Goal: Transaction & Acquisition: Purchase product/service

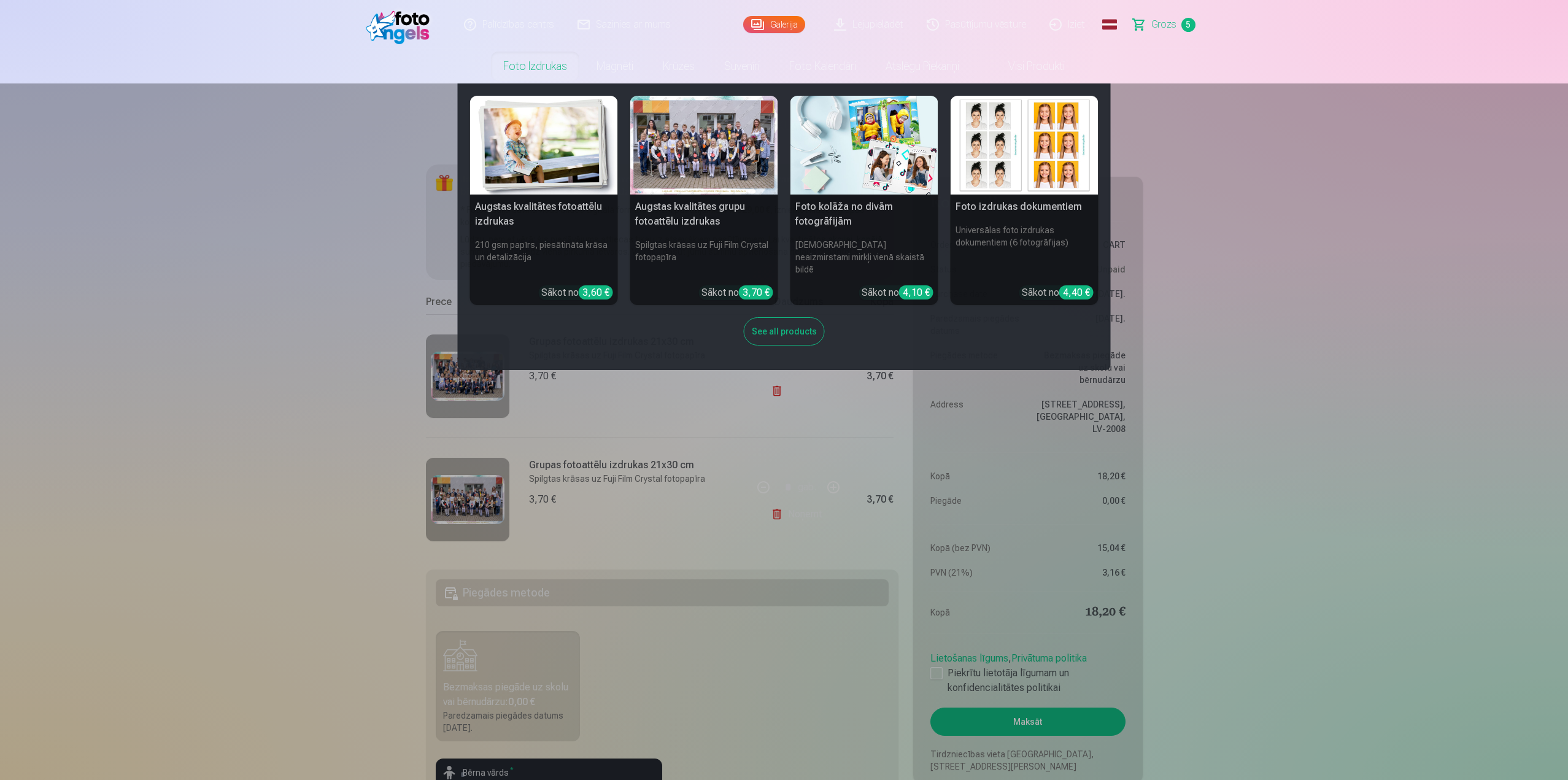
click at [790, 317] on div "See all products" at bounding box center [784, 331] width 81 height 29
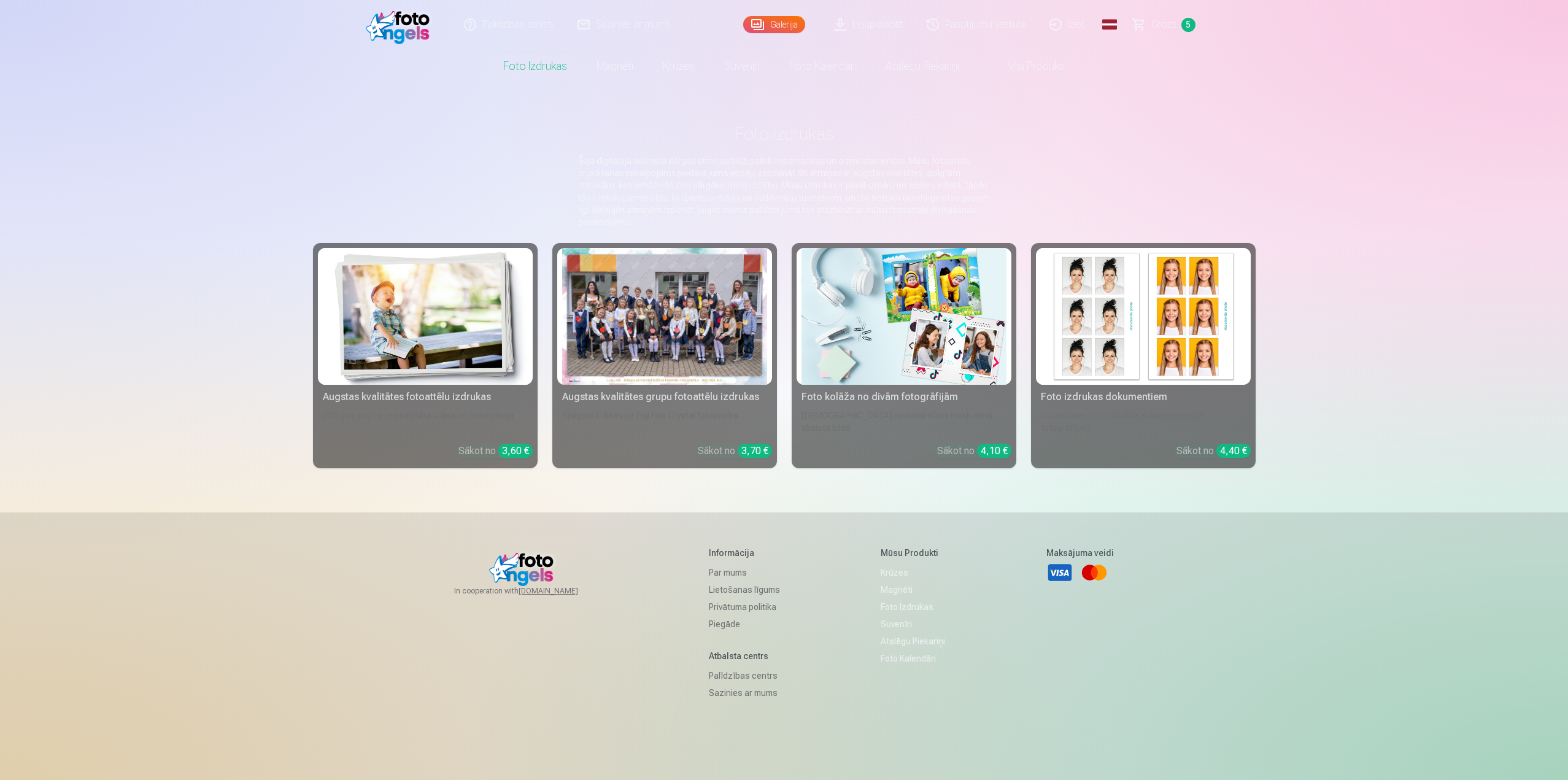
click at [1450, 358] on div "Palīdzības centrs Sazinies ar mums Galerija Lejupielādēt Pasūtījumu vēsture Izi…" at bounding box center [784, 425] width 1568 height 850
click at [718, 317] on div at bounding box center [664, 316] width 205 height 137
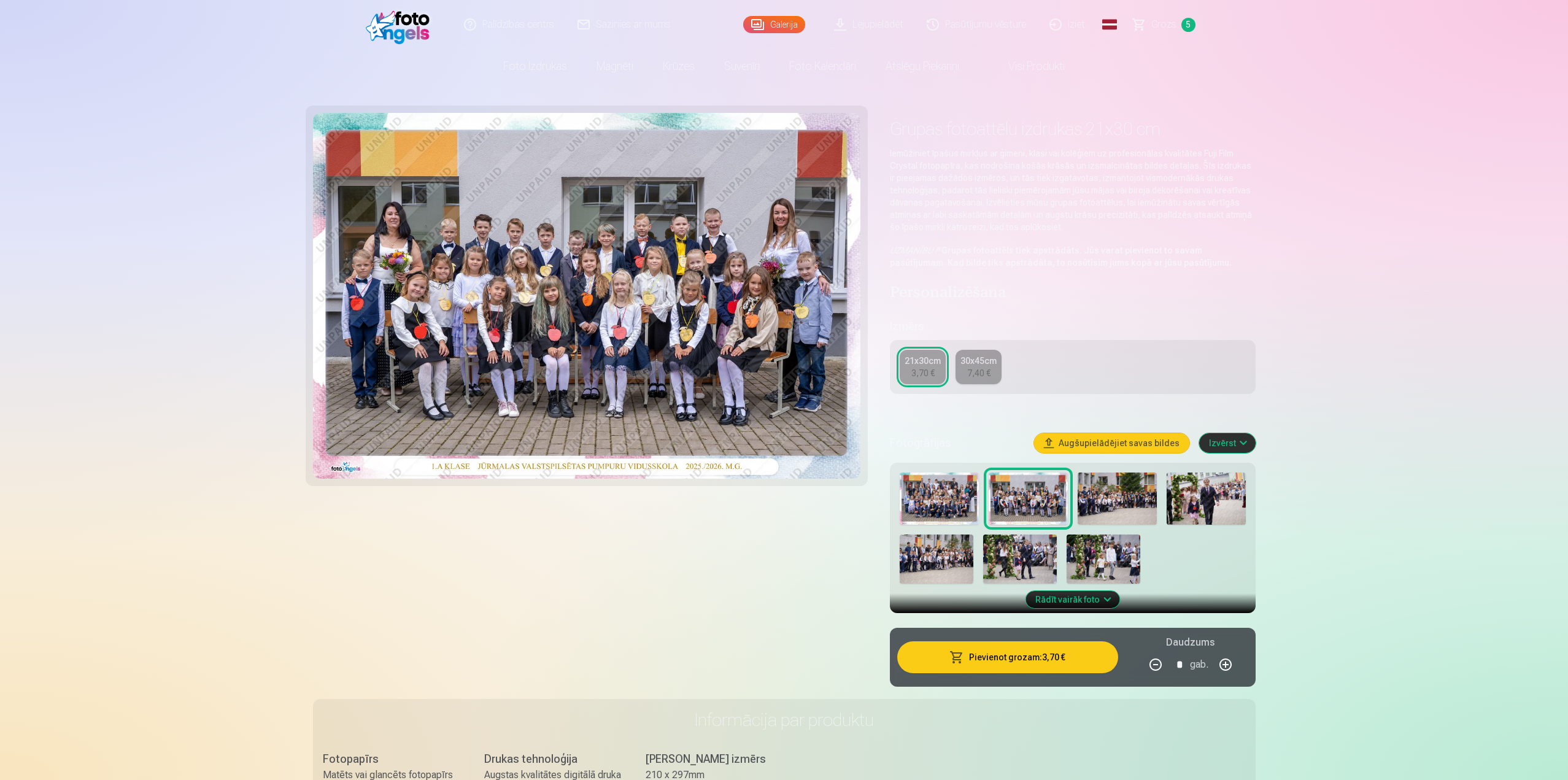
click at [957, 501] on img at bounding box center [939, 499] width 79 height 53
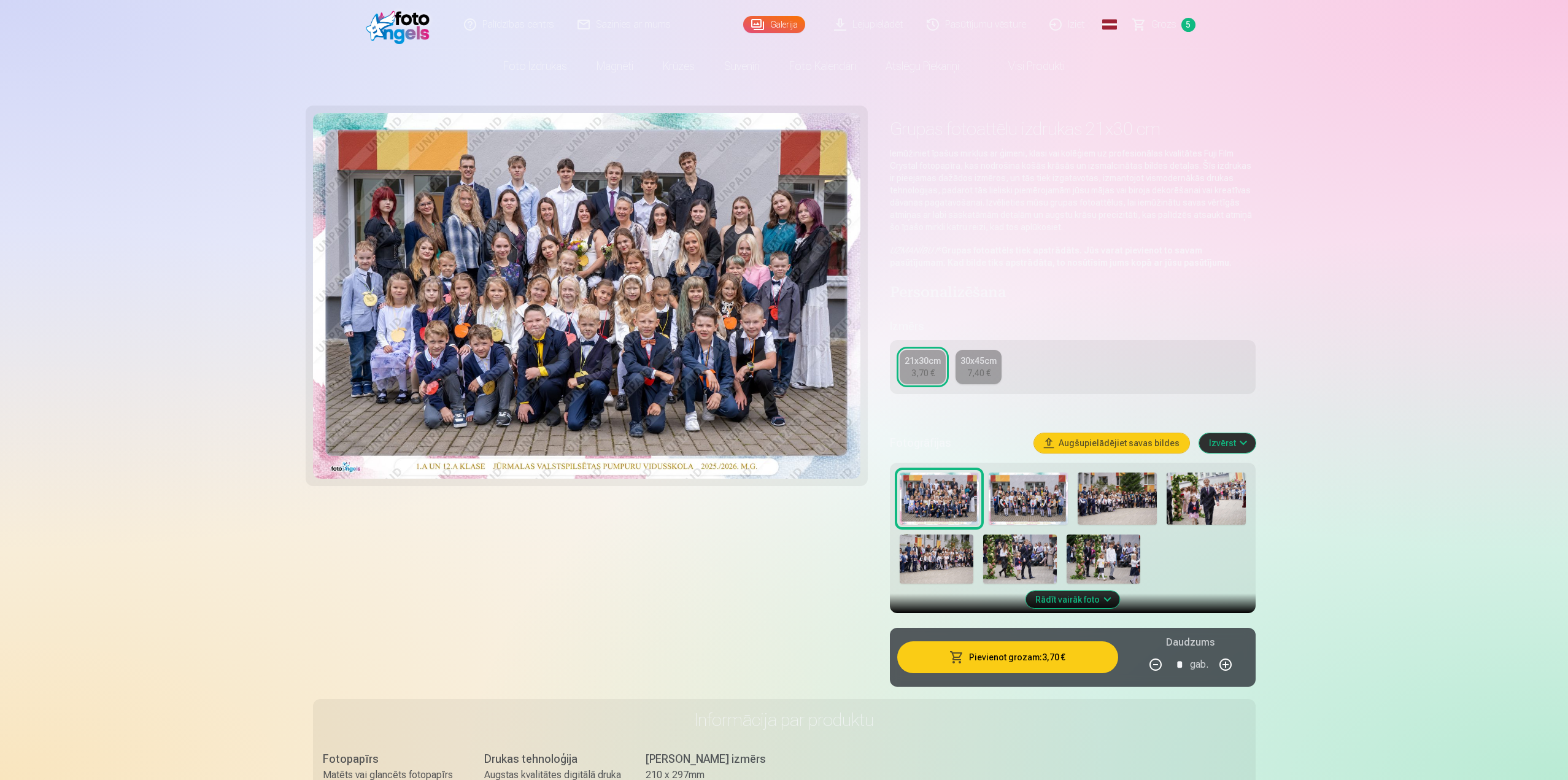
click at [1039, 496] on img at bounding box center [1028, 499] width 79 height 53
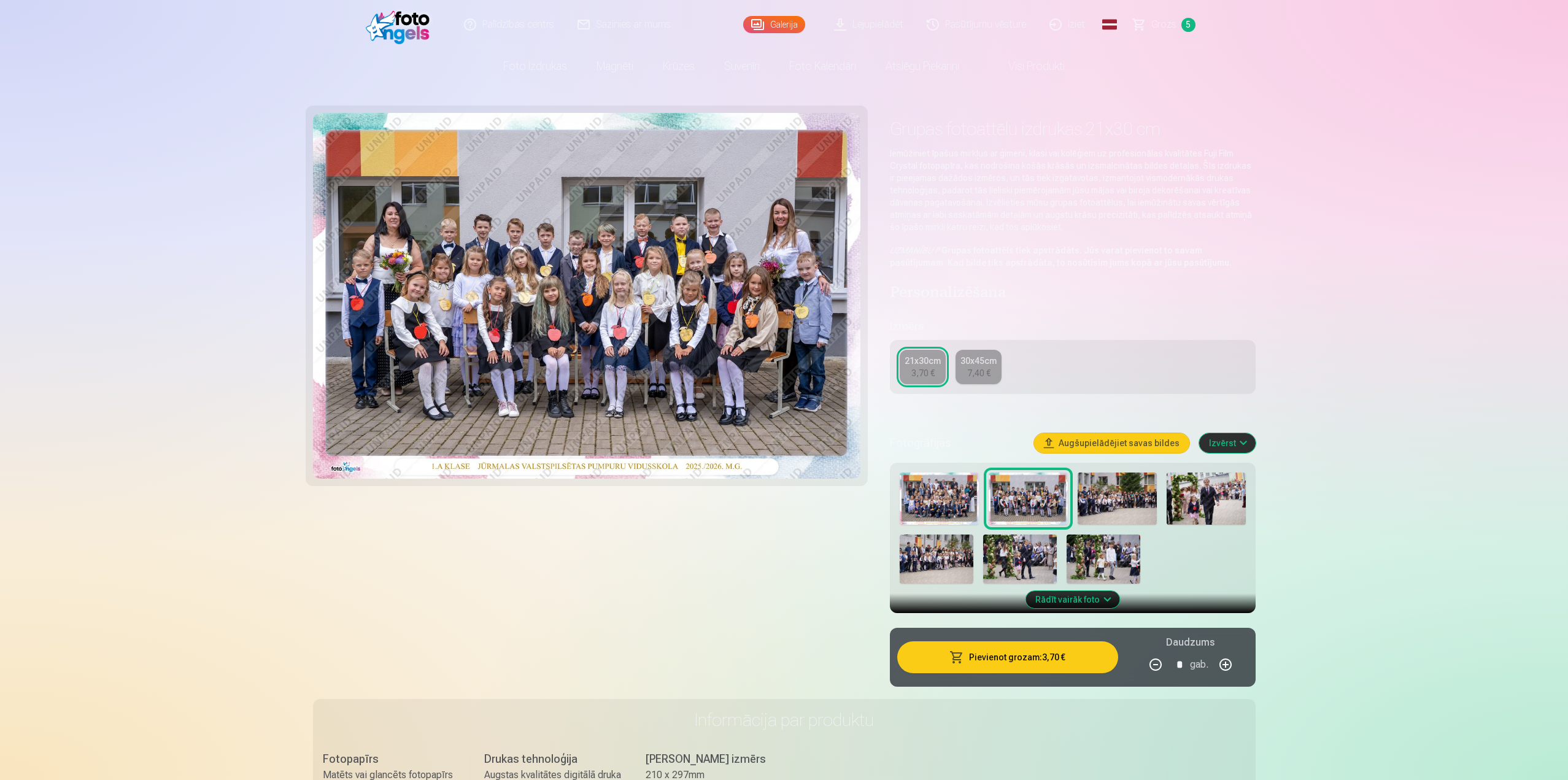
click at [1119, 496] on img at bounding box center [1117, 499] width 79 height 53
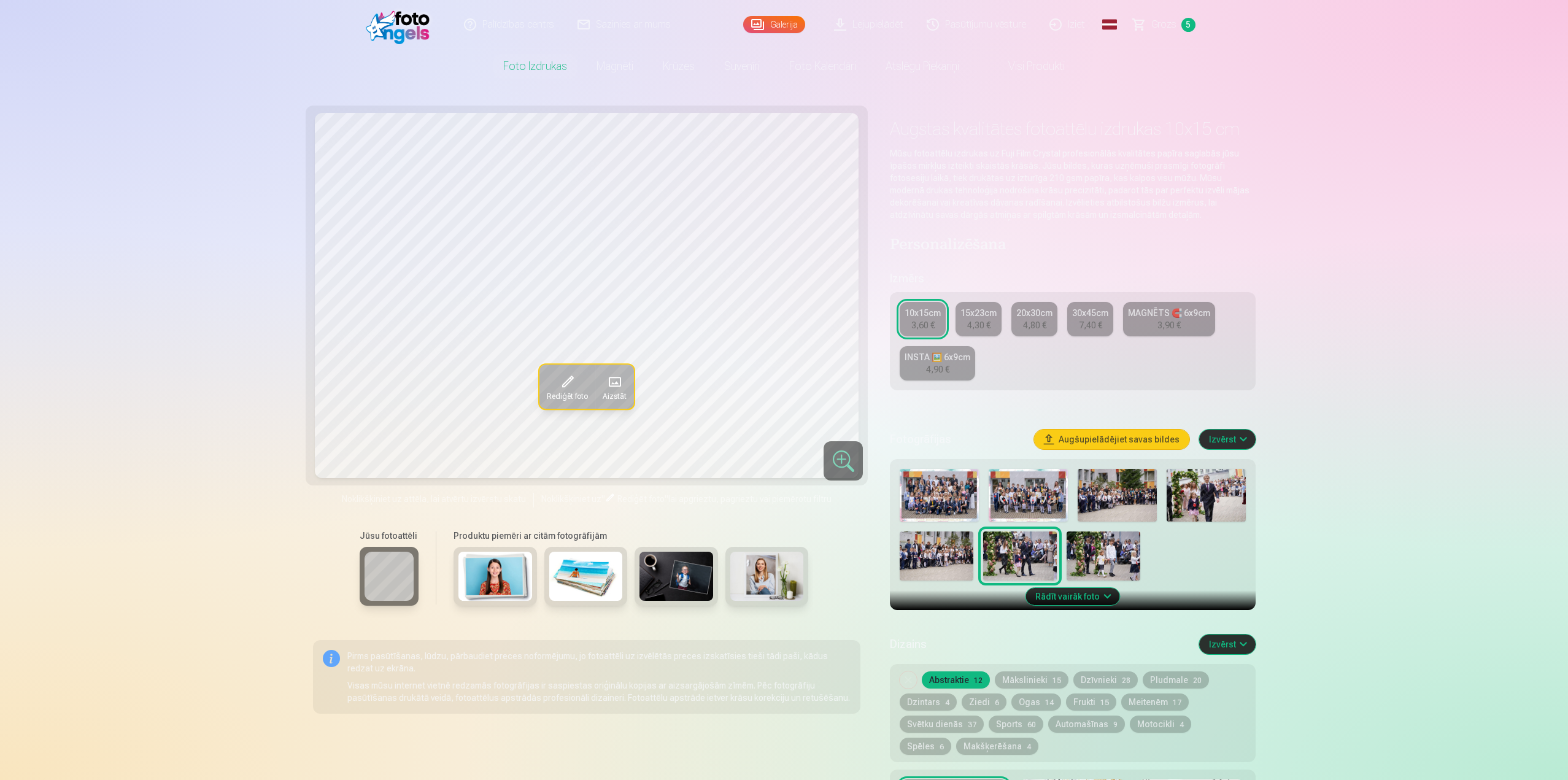
click at [1130, 491] on img at bounding box center [1117, 495] width 79 height 53
click at [1217, 486] on img at bounding box center [1206, 495] width 79 height 53
click at [931, 555] on img at bounding box center [936, 556] width 74 height 49
click at [847, 456] on div at bounding box center [843, 461] width 39 height 39
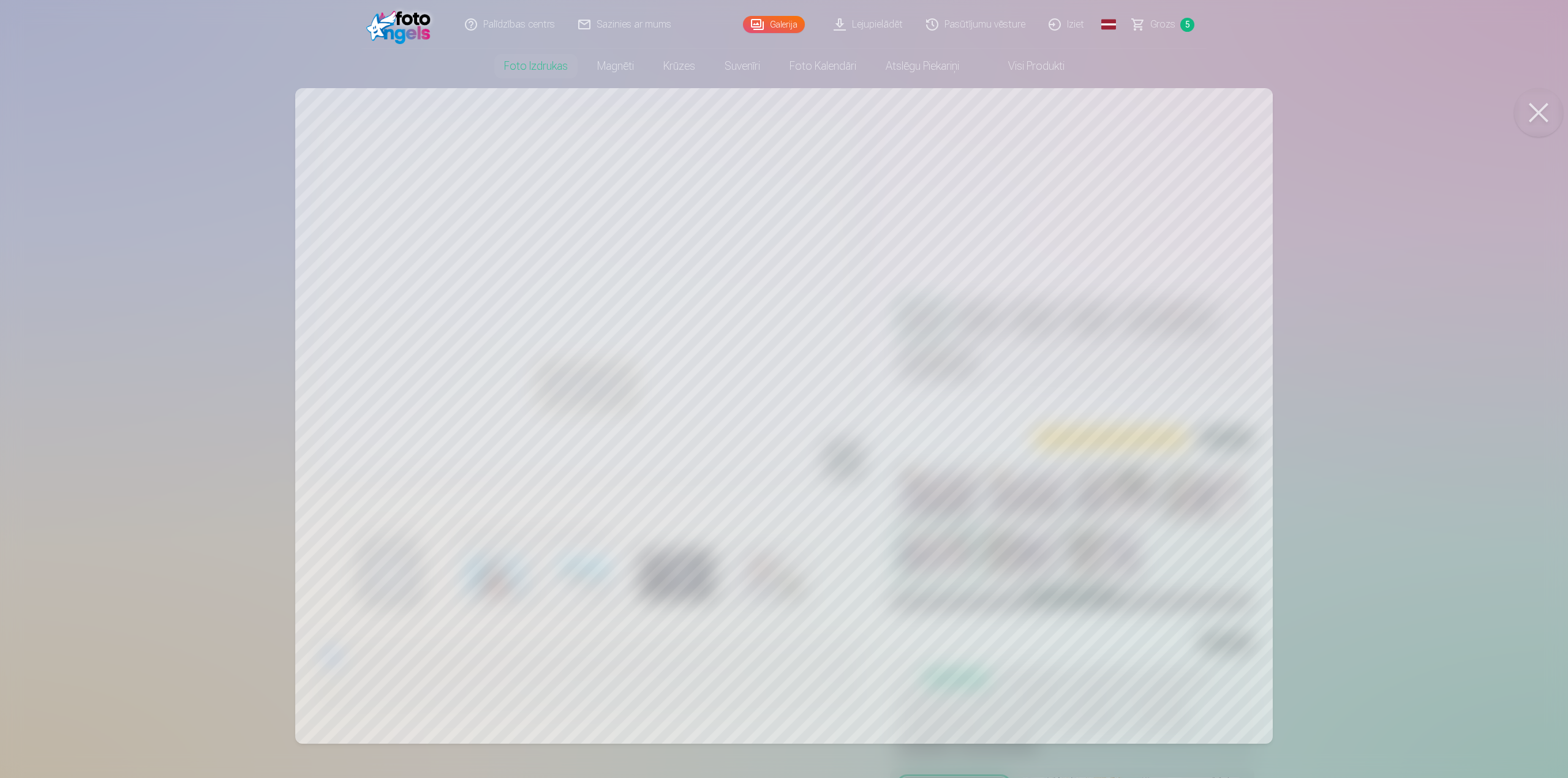
drag, startPoint x: 1089, startPoint y: 454, endPoint x: 971, endPoint y: 451, distance: 118.0
click at [961, 475] on div at bounding box center [784, 389] width 1568 height 778
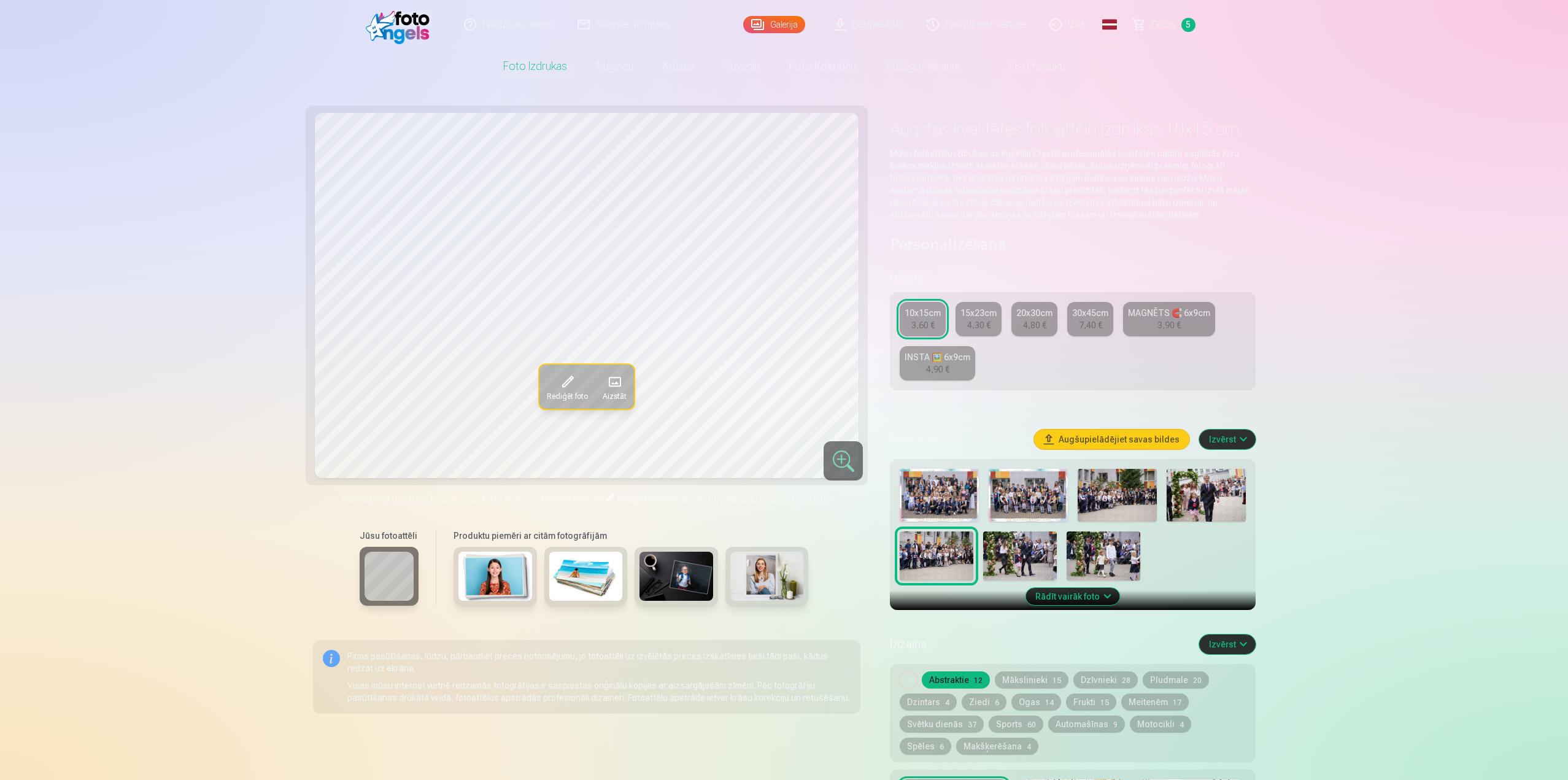
click at [1023, 553] on img at bounding box center [1020, 556] width 74 height 49
click at [1114, 552] on img at bounding box center [1103, 556] width 74 height 49
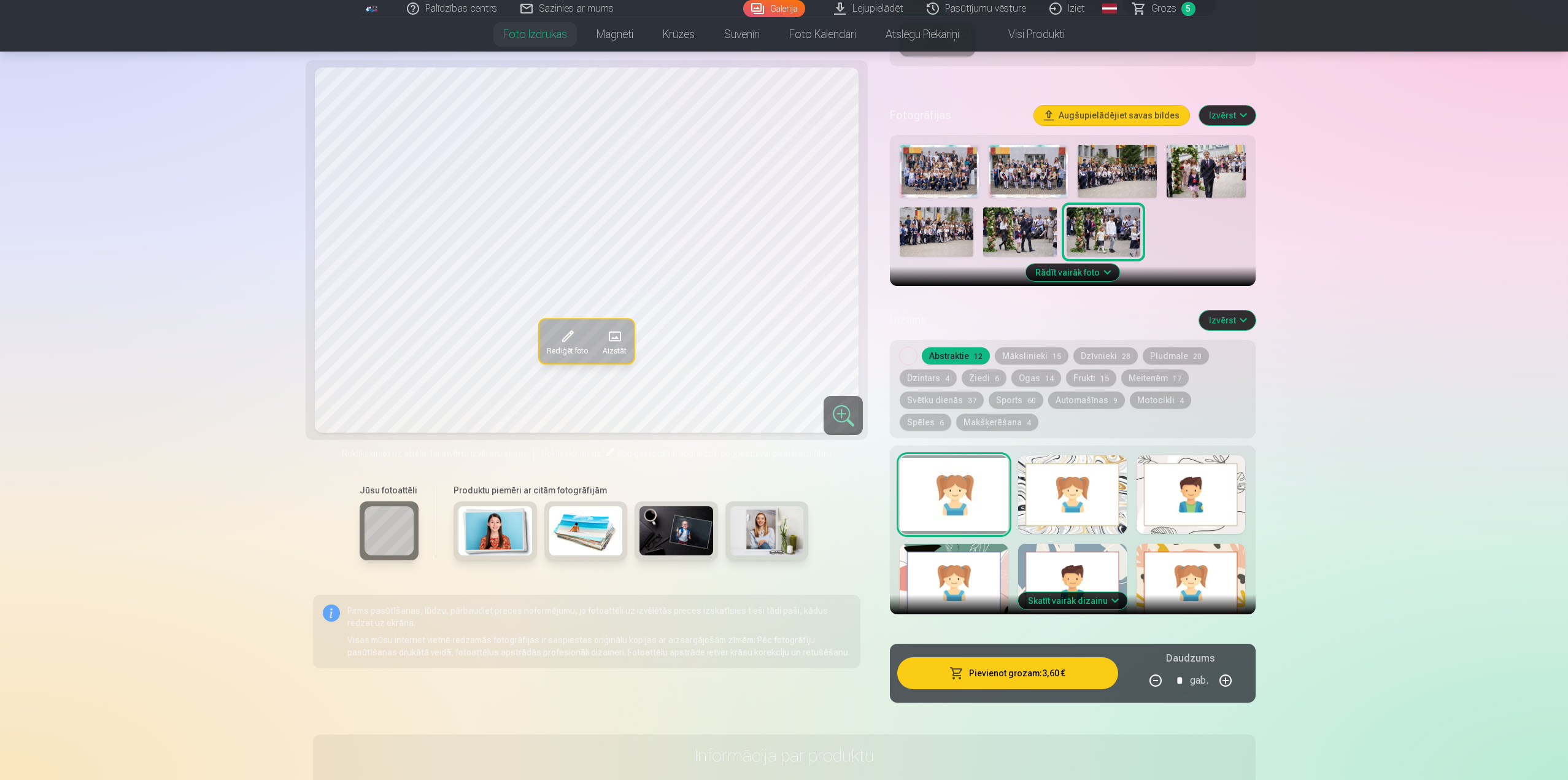
scroll to position [122, 0]
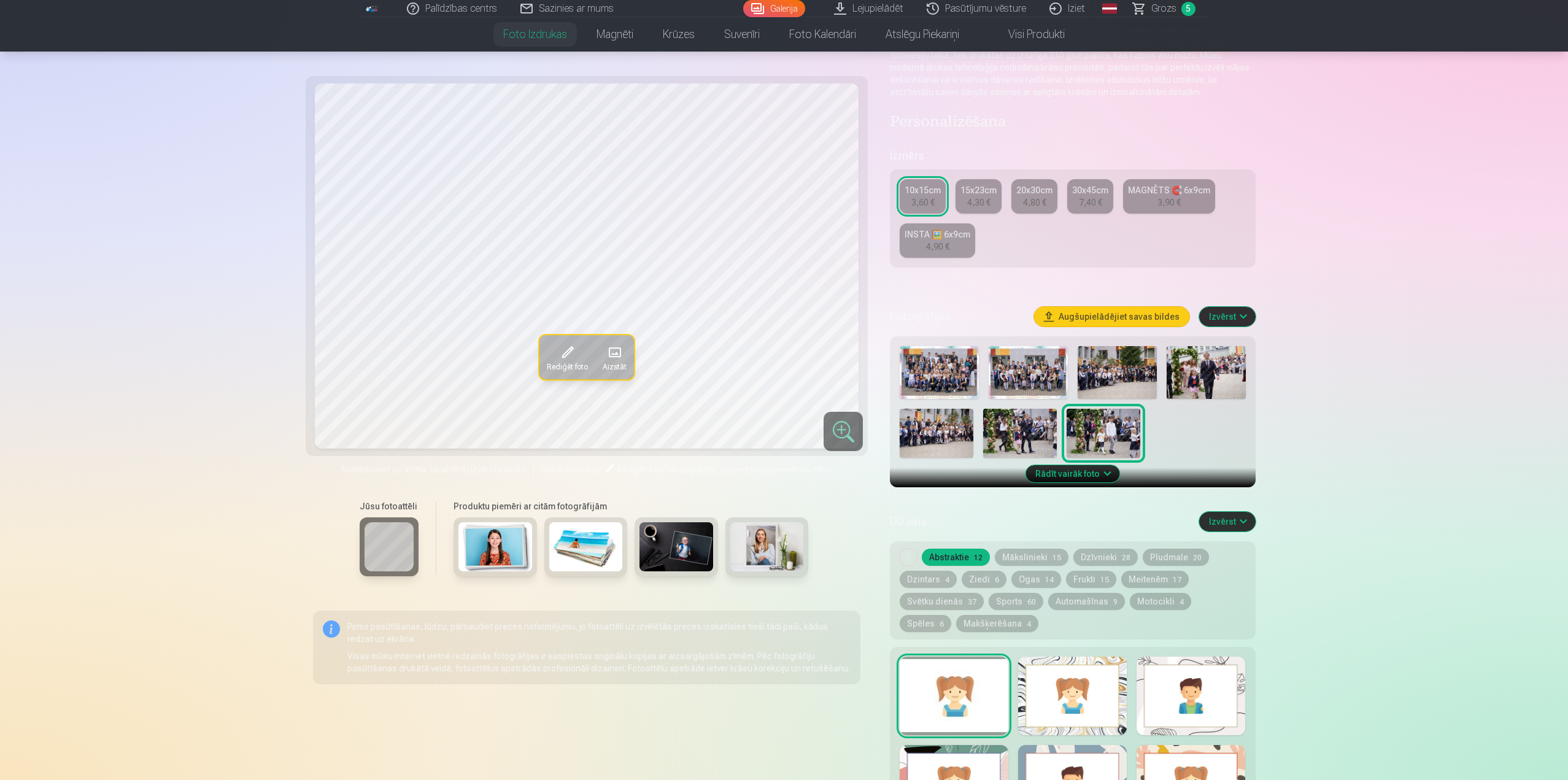
click at [954, 357] on img at bounding box center [939, 373] width 79 height 53
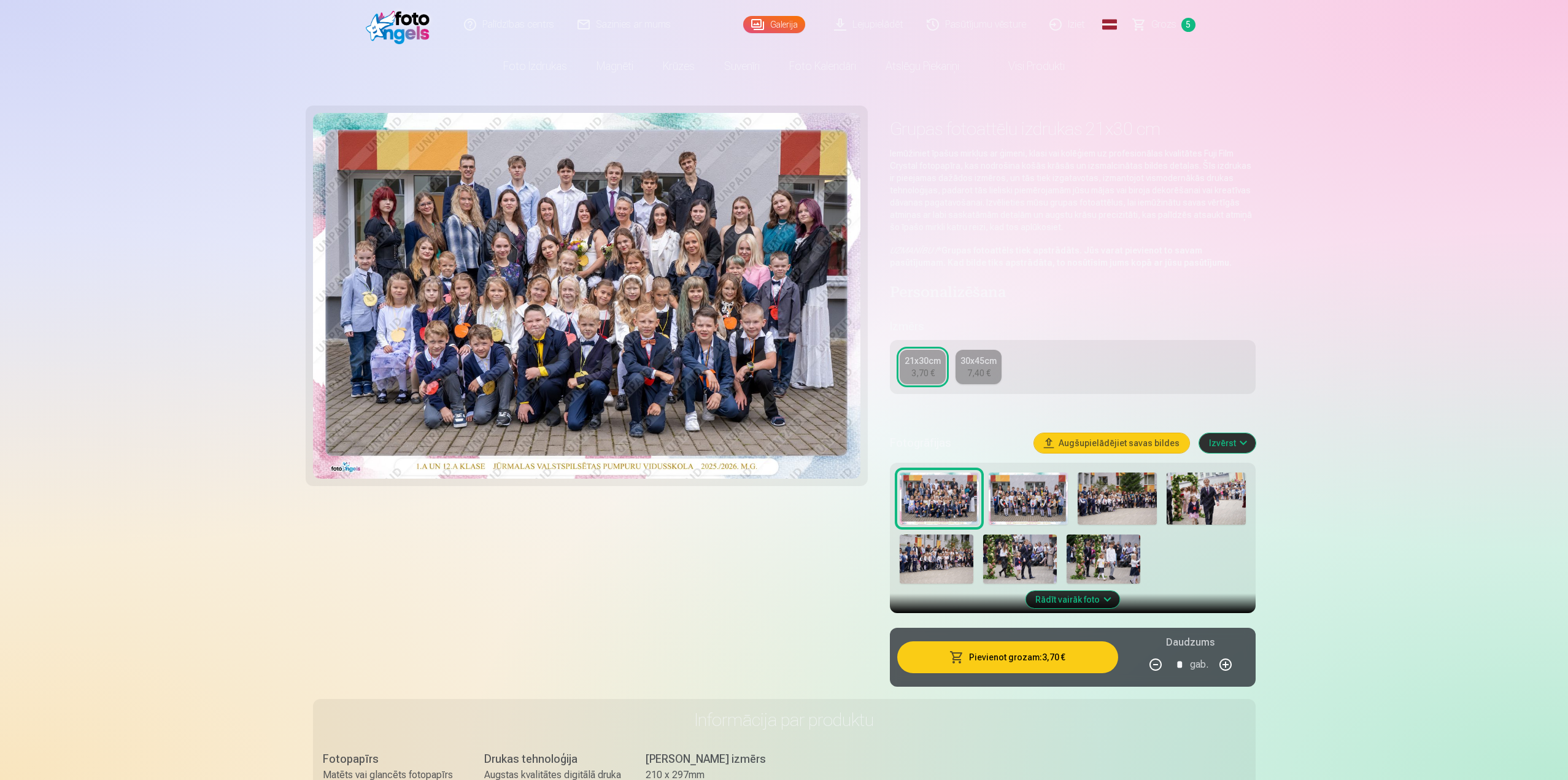
click at [1021, 490] on img at bounding box center [1028, 499] width 79 height 53
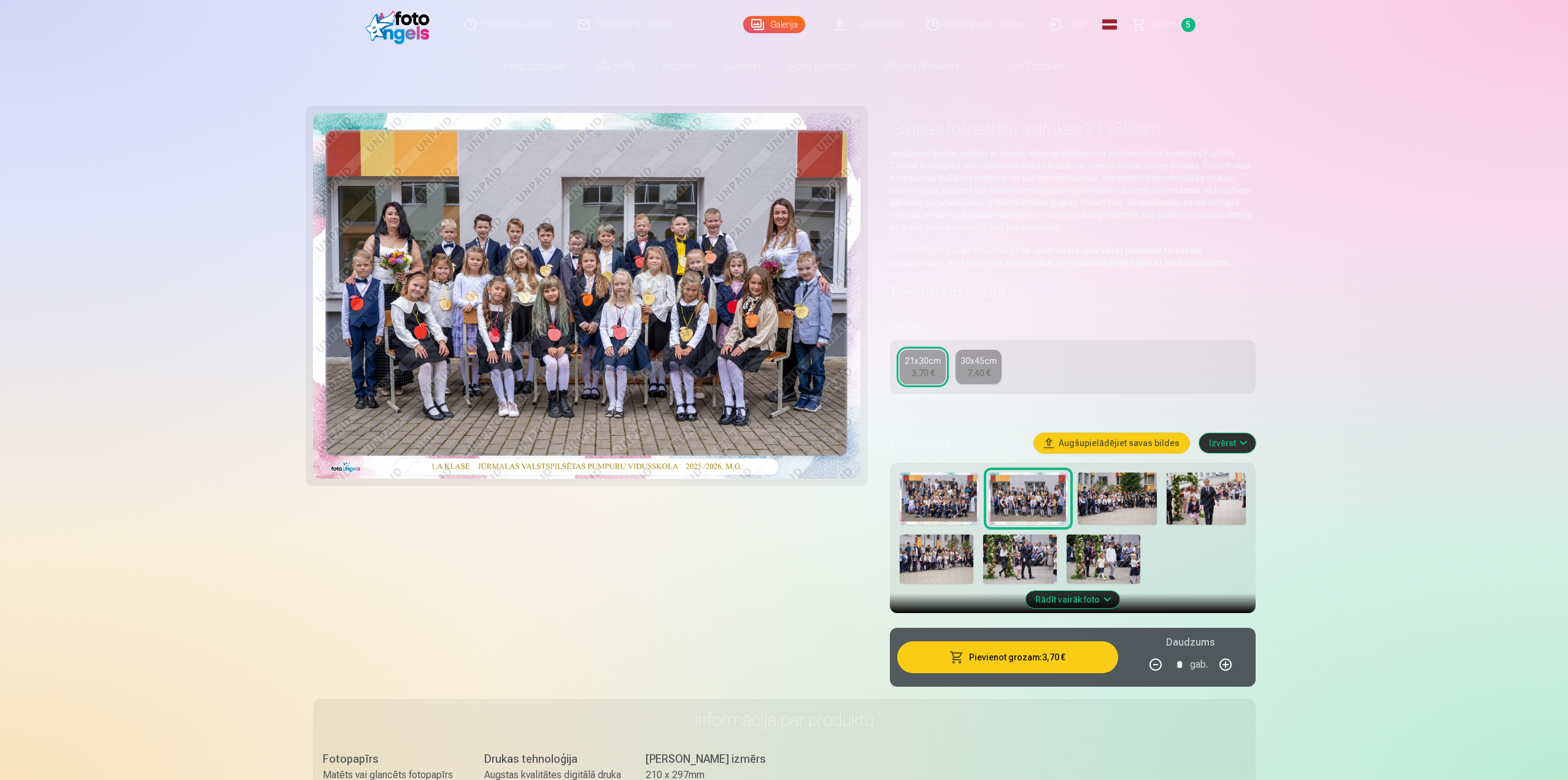
click at [897, 489] on div at bounding box center [1072, 528] width 355 height 122
click at [924, 492] on img at bounding box center [939, 499] width 79 height 53
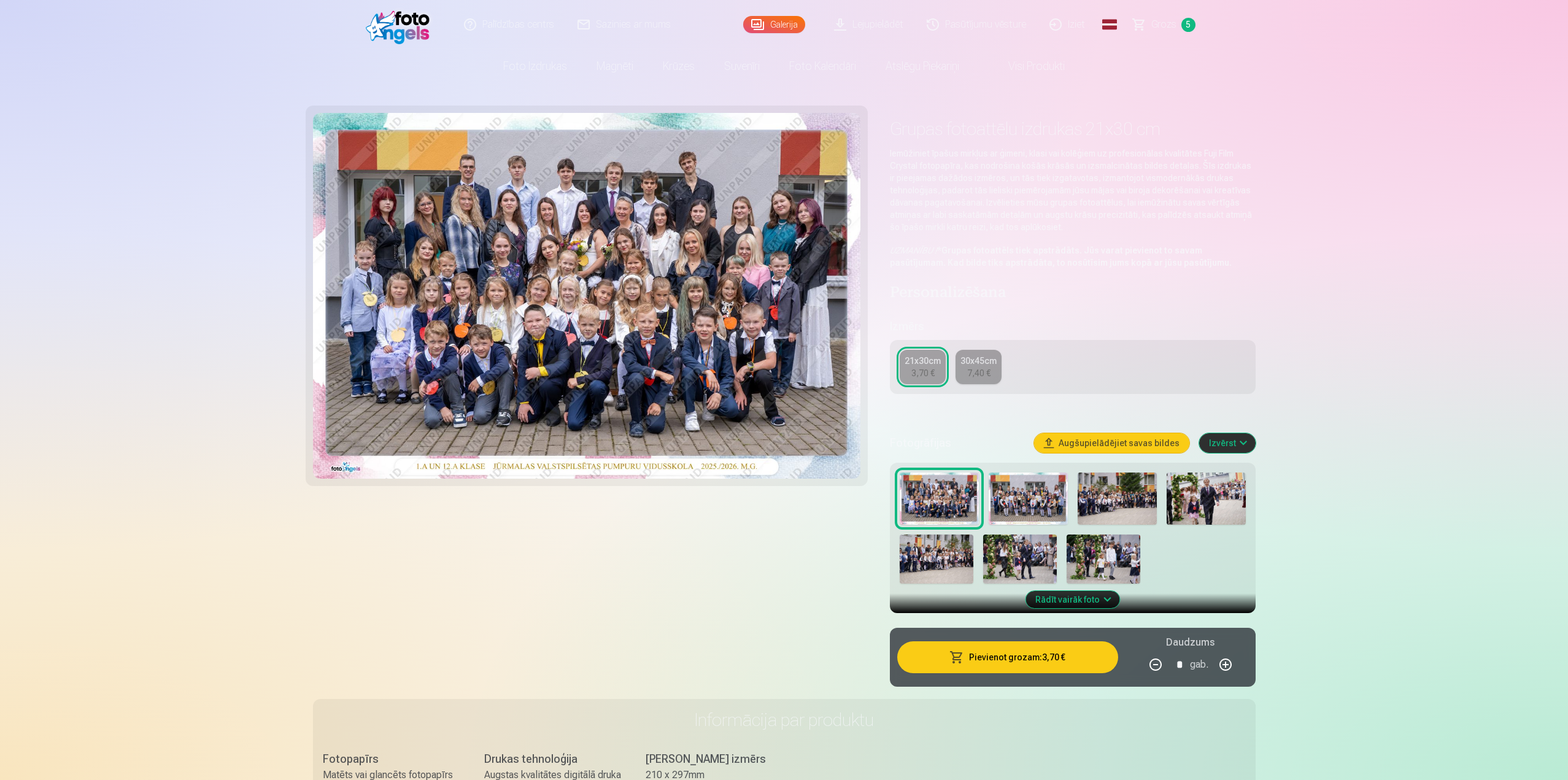
click at [1162, 28] on span "Grozs" at bounding box center [1164, 24] width 25 height 15
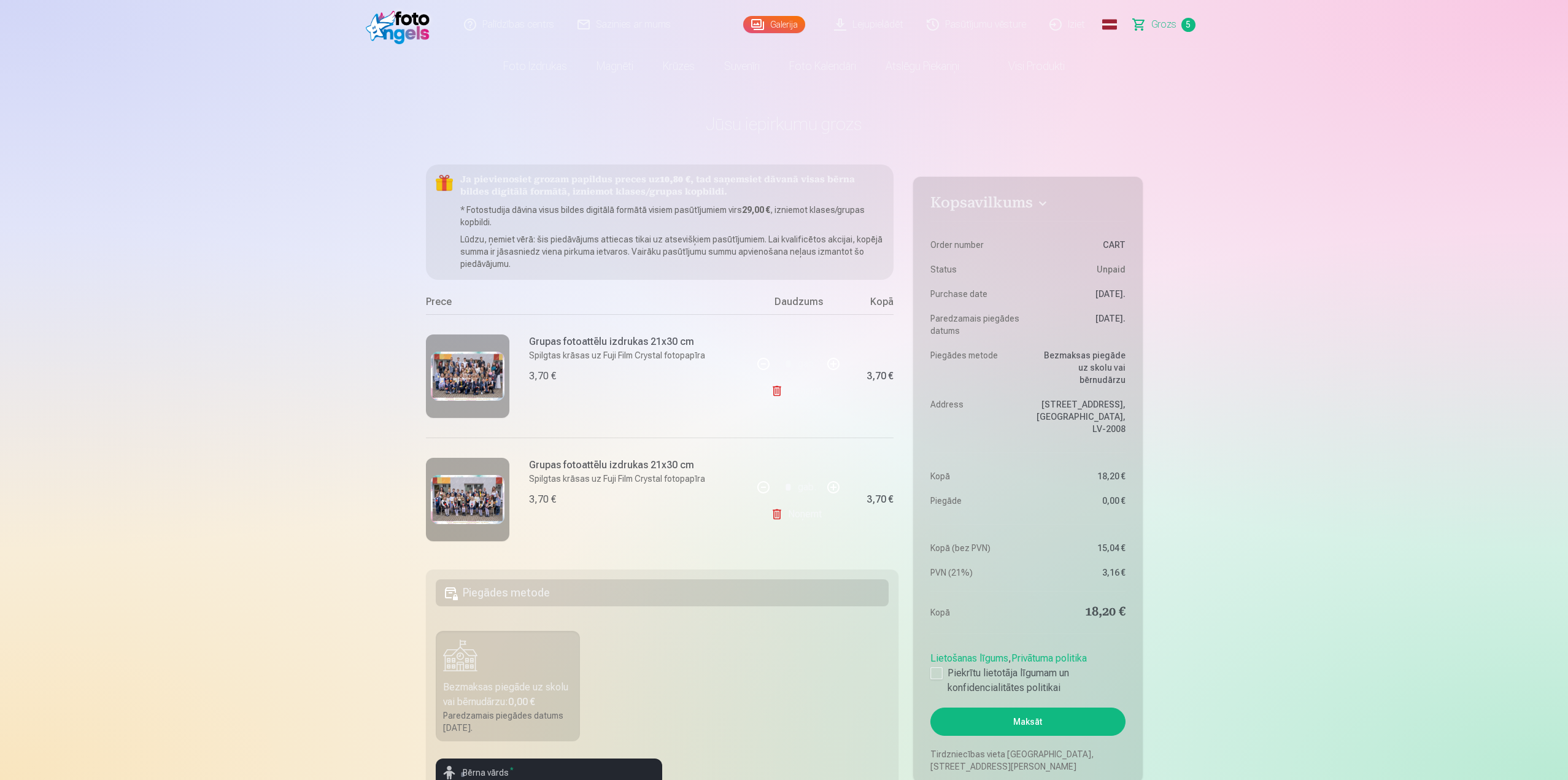
click at [1062, 23] on link "Iziet" at bounding box center [1068, 24] width 59 height 49
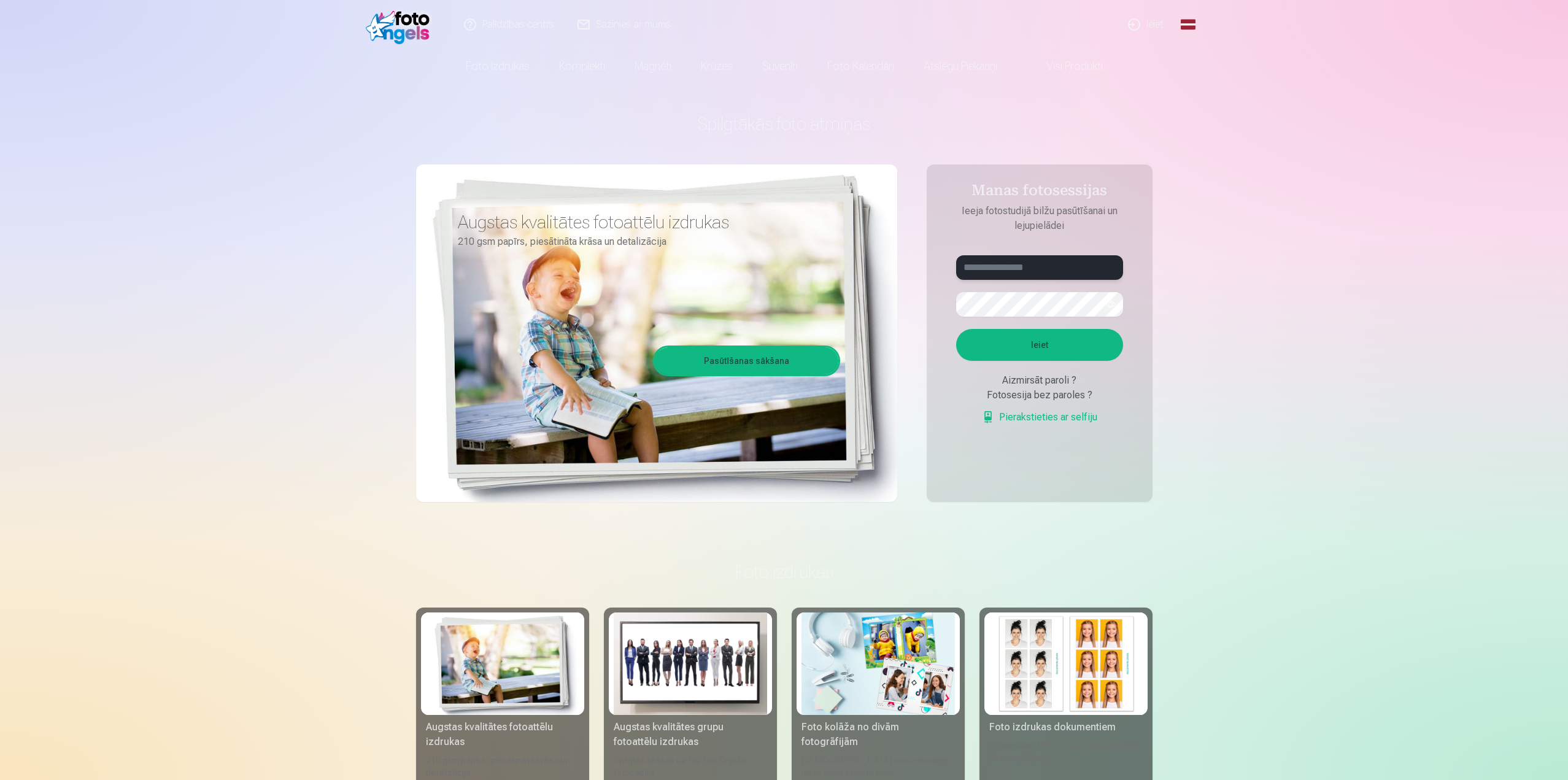
click at [1051, 264] on input "text" at bounding box center [1039, 267] width 167 height 24
click at [1050, 271] on input "text" at bounding box center [1039, 267] width 167 height 24
paste input "**********"
type input "**********"
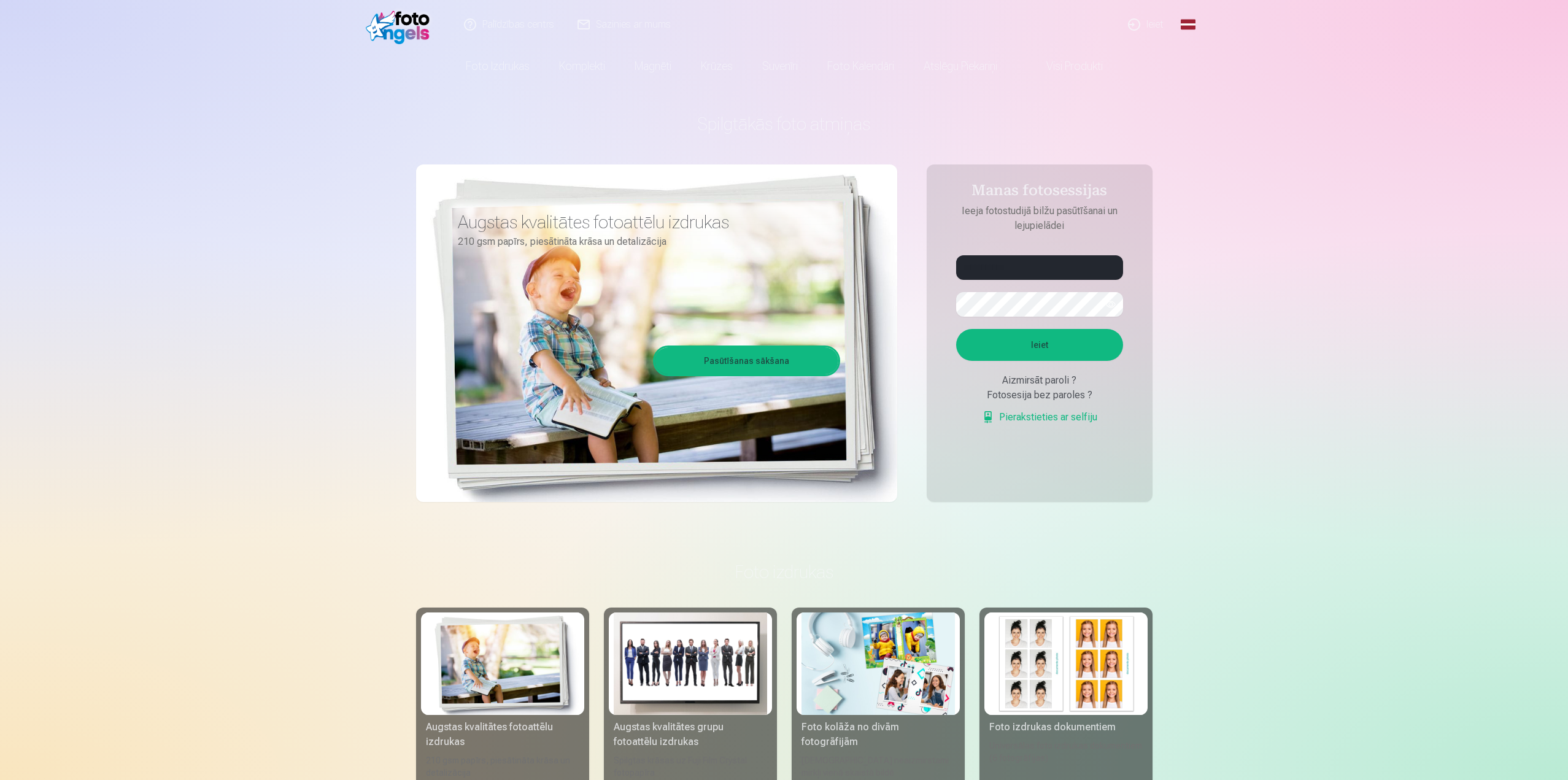
click at [1038, 349] on button "Ieiet" at bounding box center [1039, 345] width 167 height 32
